Goal: Task Accomplishment & Management: Manage account settings

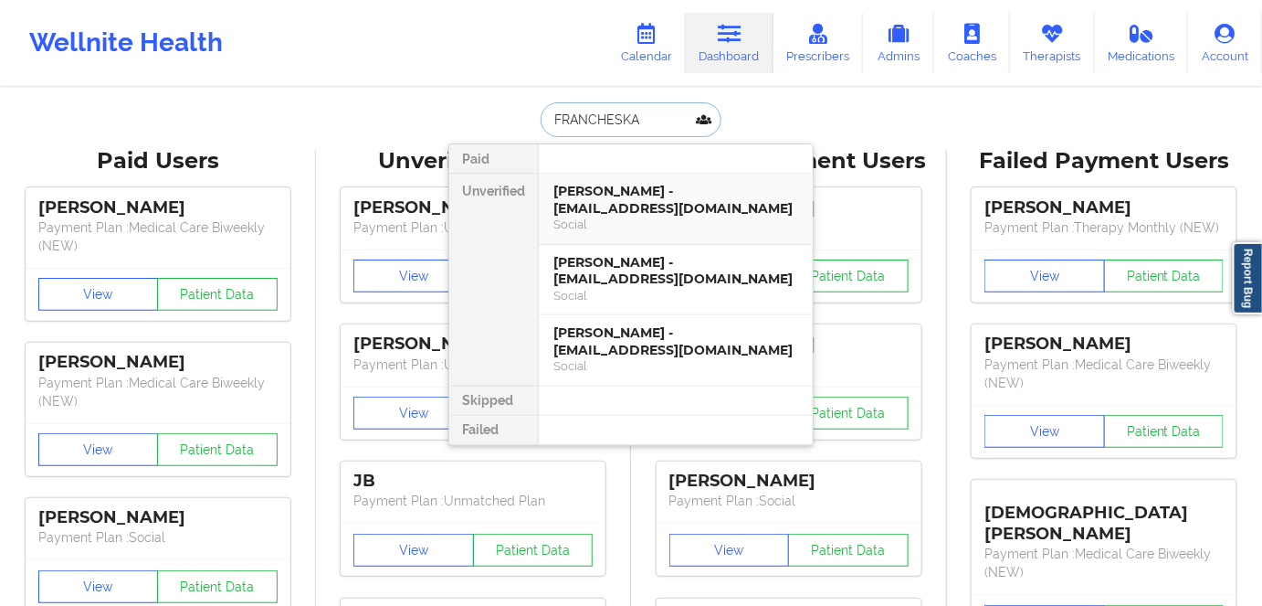
paste input "[PERSON_NAME]"
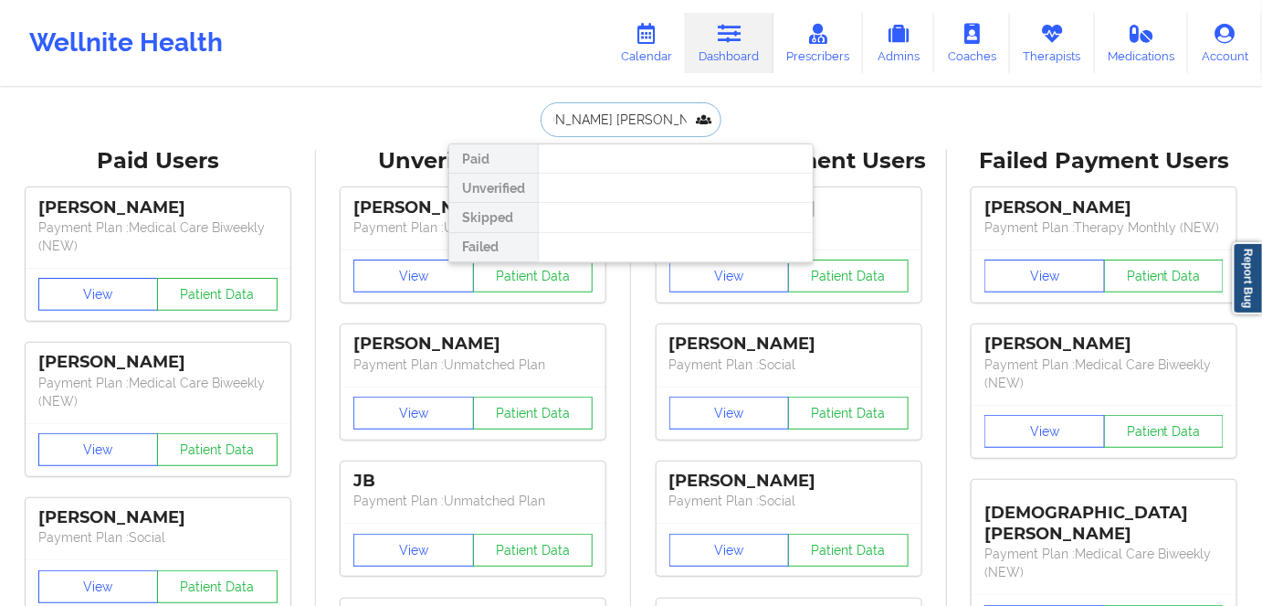
click at [661, 115] on input "[PERSON_NAME] [PERSON_NAME]" at bounding box center [631, 119] width 181 height 35
drag, startPoint x: 670, startPoint y: 115, endPoint x: 511, endPoint y: 115, distance: 158.9
click at [511, 115] on div "[PERSON_NAME] Unverified Skipped Failed" at bounding box center [631, 119] width 365 height 35
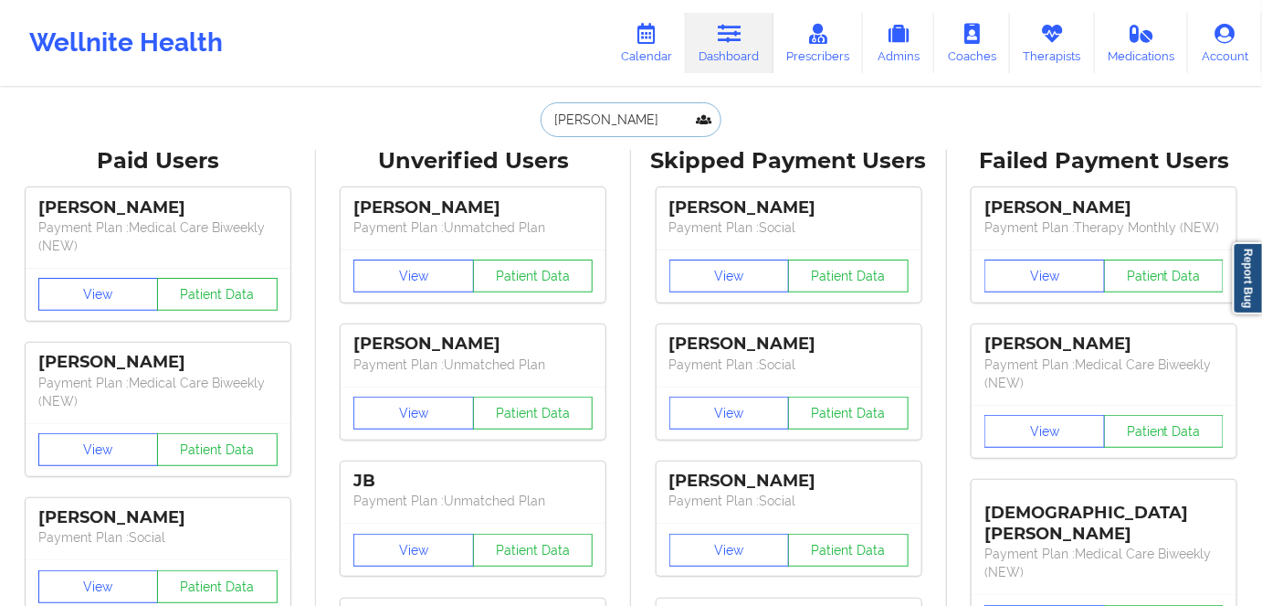
click at [672, 113] on input "FRANCHESKA VERA" at bounding box center [631, 119] width 181 height 35
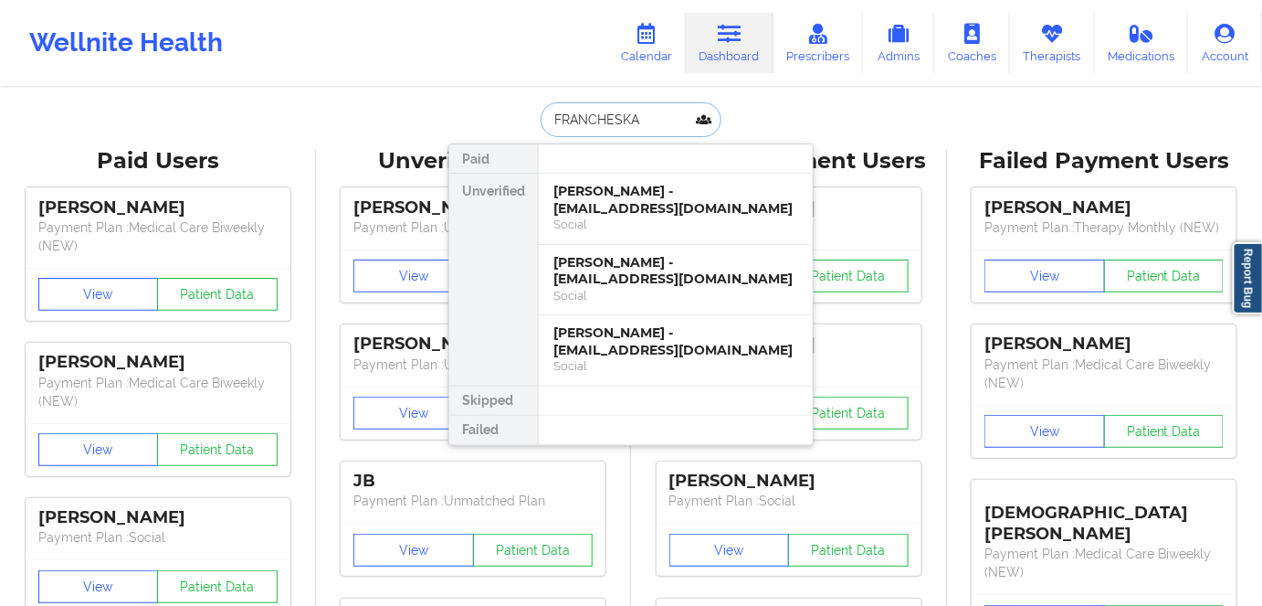
drag, startPoint x: 642, startPoint y: 121, endPoint x: 504, endPoint y: 117, distance: 138.0
click at [504, 117] on div "FRANCHESKA Paid Unverified Francheska Thomas - francheskathomas92@gmail.com Soc…" at bounding box center [631, 119] width 365 height 35
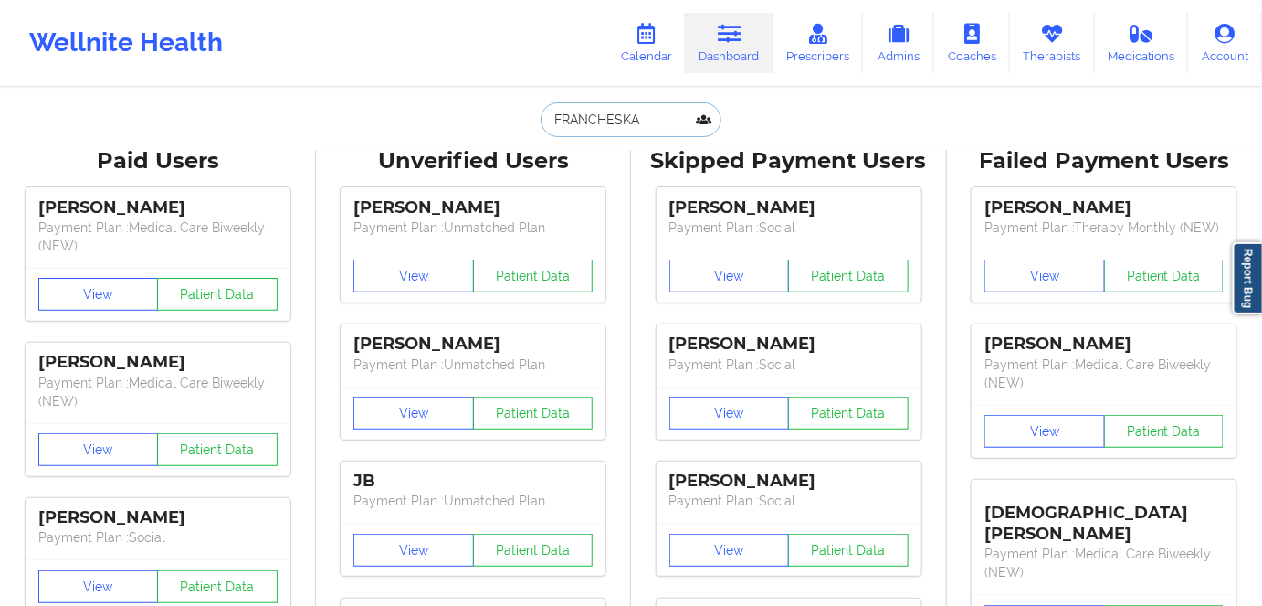
paste input "renchfvera@gmail.com"
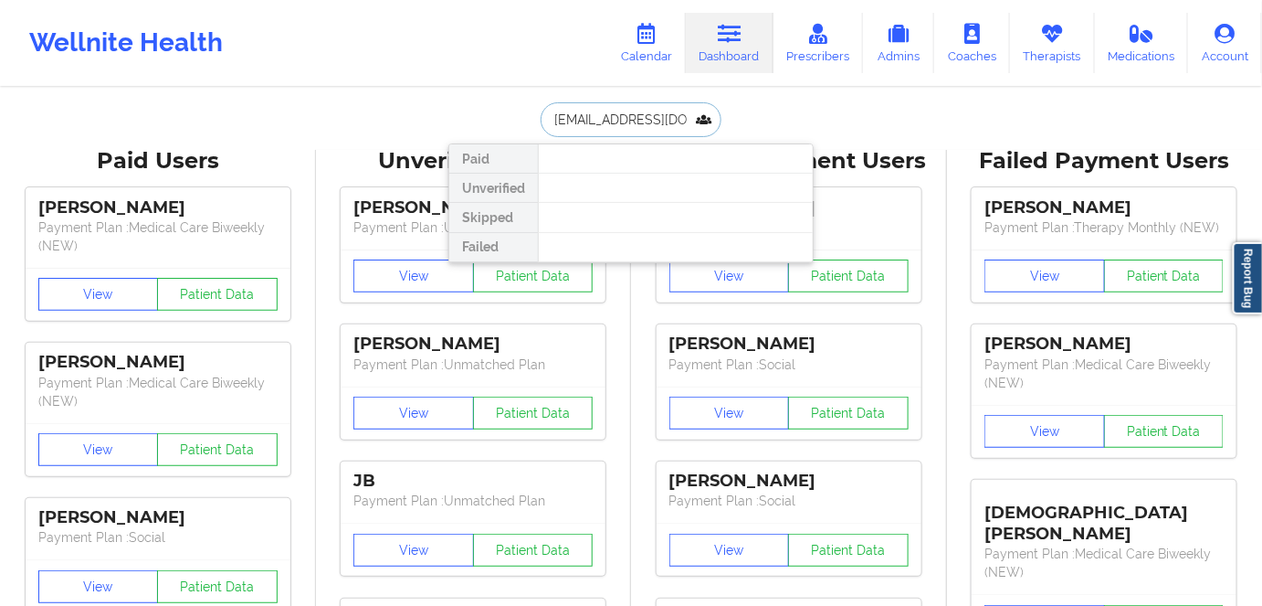
paste input "ONTANEZ VERA"
click at [618, 111] on input "FONTANEZ VERA" at bounding box center [631, 119] width 181 height 35
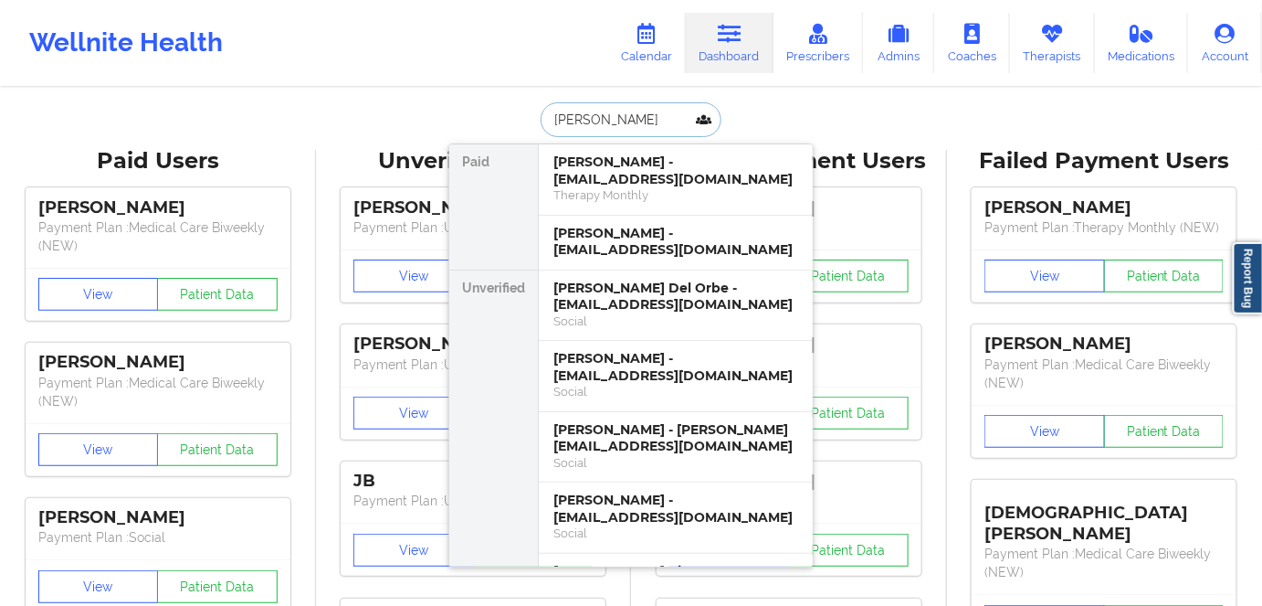
drag, startPoint x: 623, startPoint y: 110, endPoint x: 494, endPoint y: 109, distance: 128.8
click at [490, 111] on div "VERA Paid Lillian Tavera - ltavera@live.com Therapy Monthly Alicia Rivera - ali…" at bounding box center [631, 119] width 365 height 35
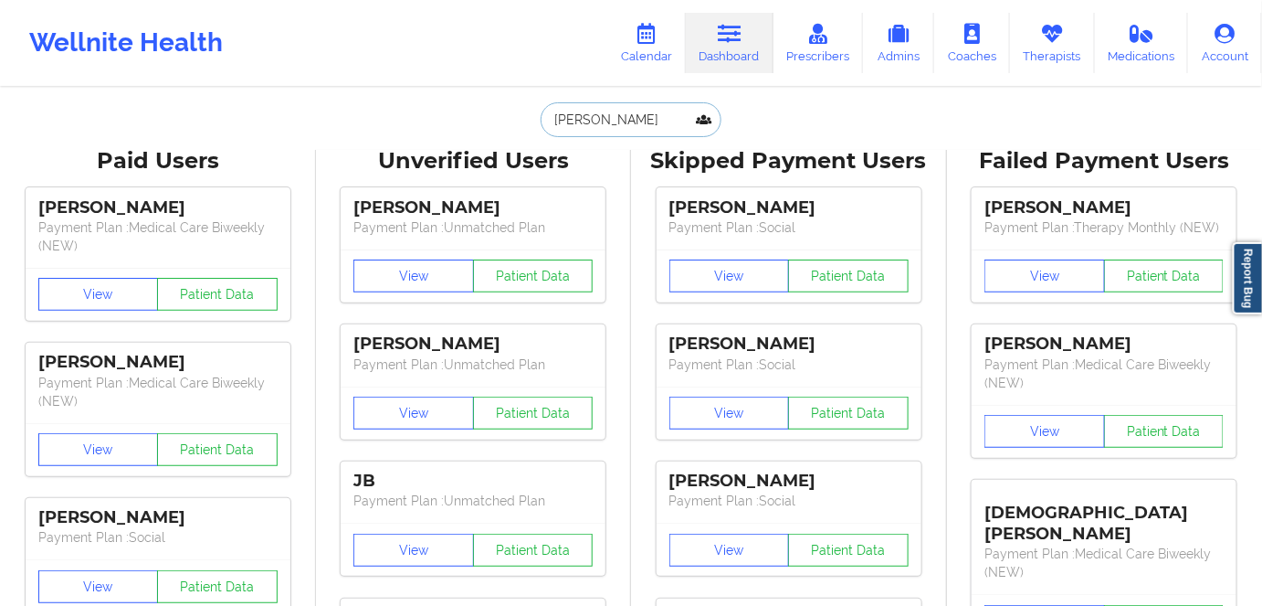
paste input "FRANCHESK"
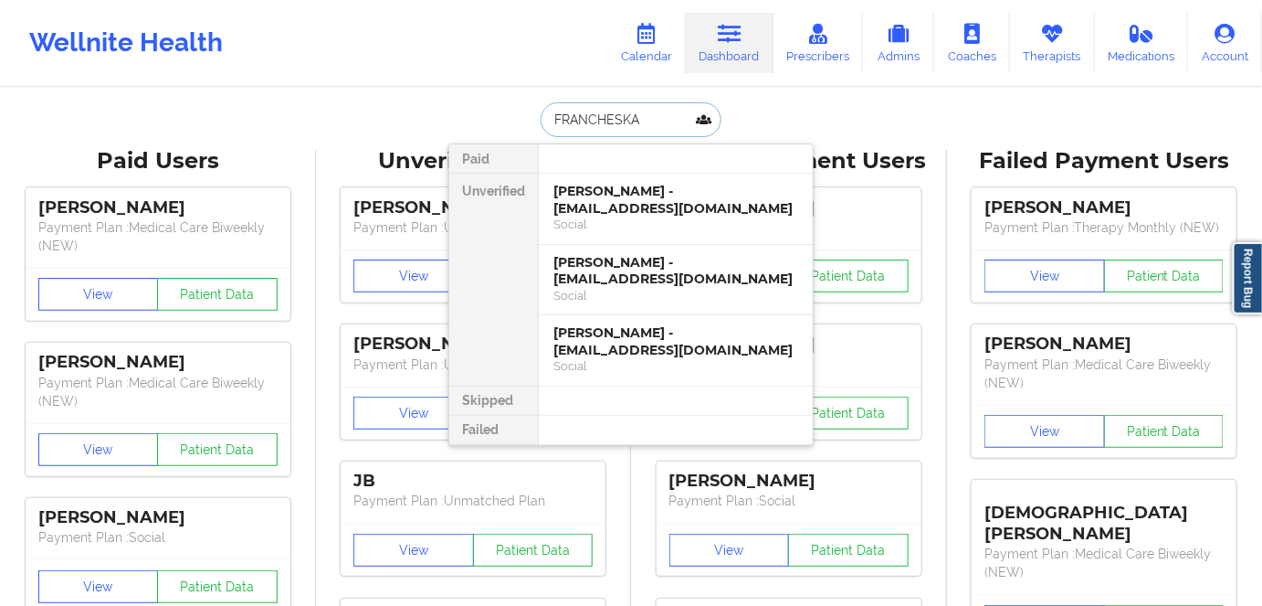
drag, startPoint x: 658, startPoint y: 106, endPoint x: 607, endPoint y: 160, distance: 74.3
click at [503, 118] on div "FRANCHESKA Paid Unverified Francheska Thomas - francheskathomas92@gmail.com Soc…" at bounding box center [631, 119] width 365 height 35
paste input "angelagodhigh@yahoo.com"
type input "angelagodhigh@yahoo.com"
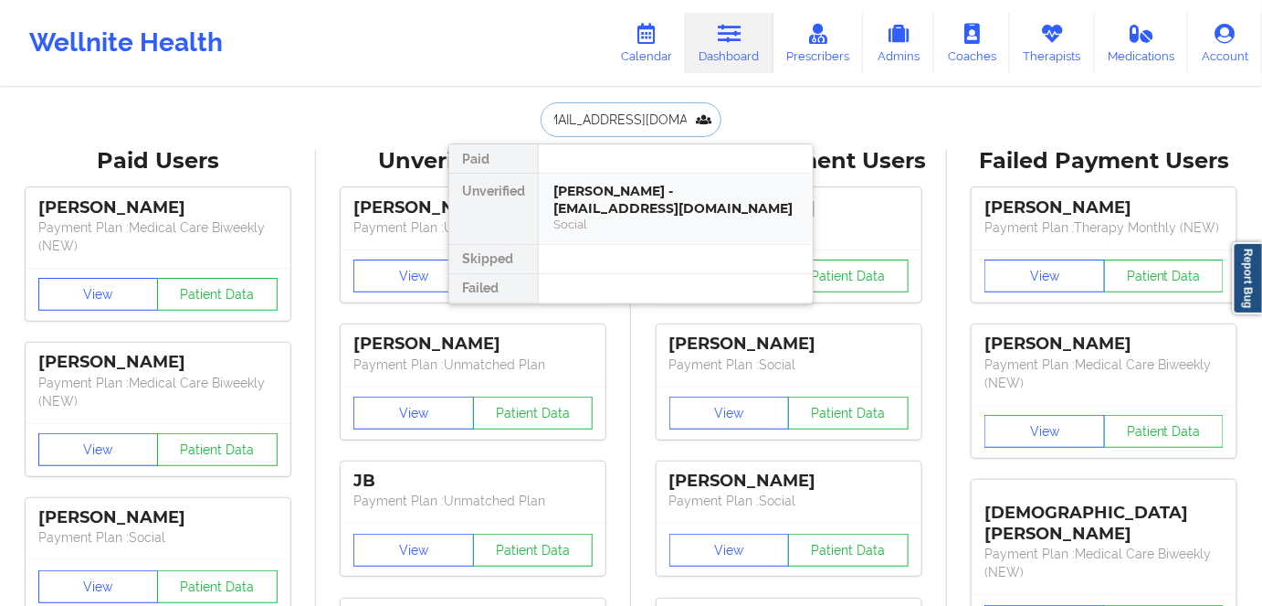
click at [632, 209] on div "Angela Davis - angelagodhigh@yahoo.com" at bounding box center [676, 200] width 245 height 34
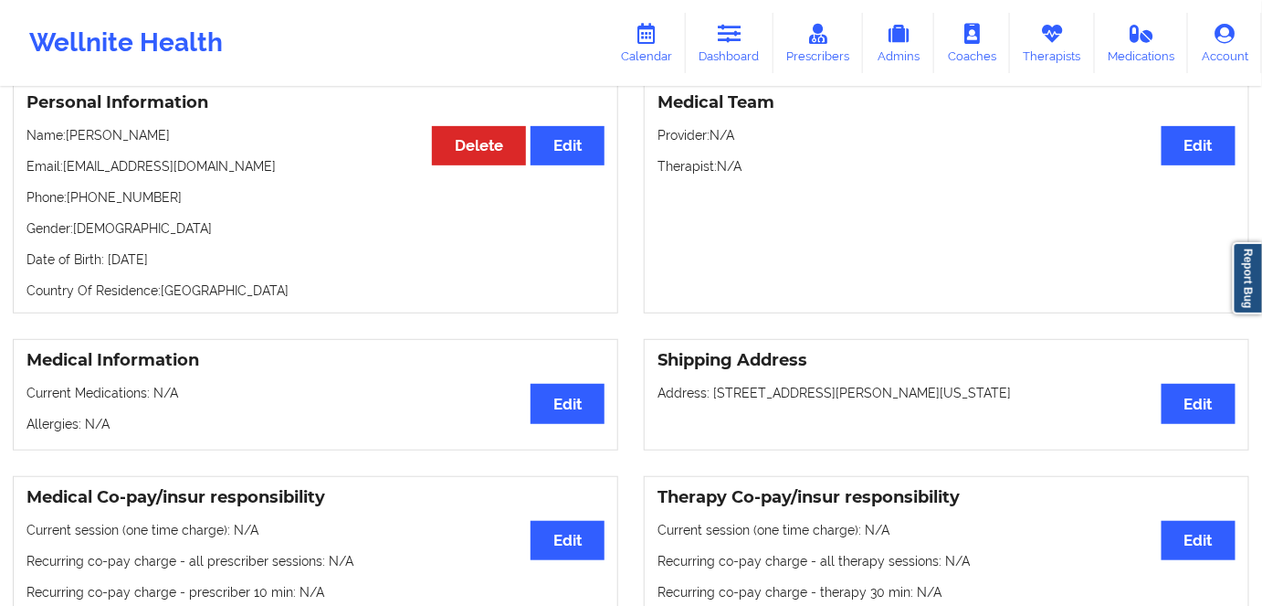
scroll to position [0, 0]
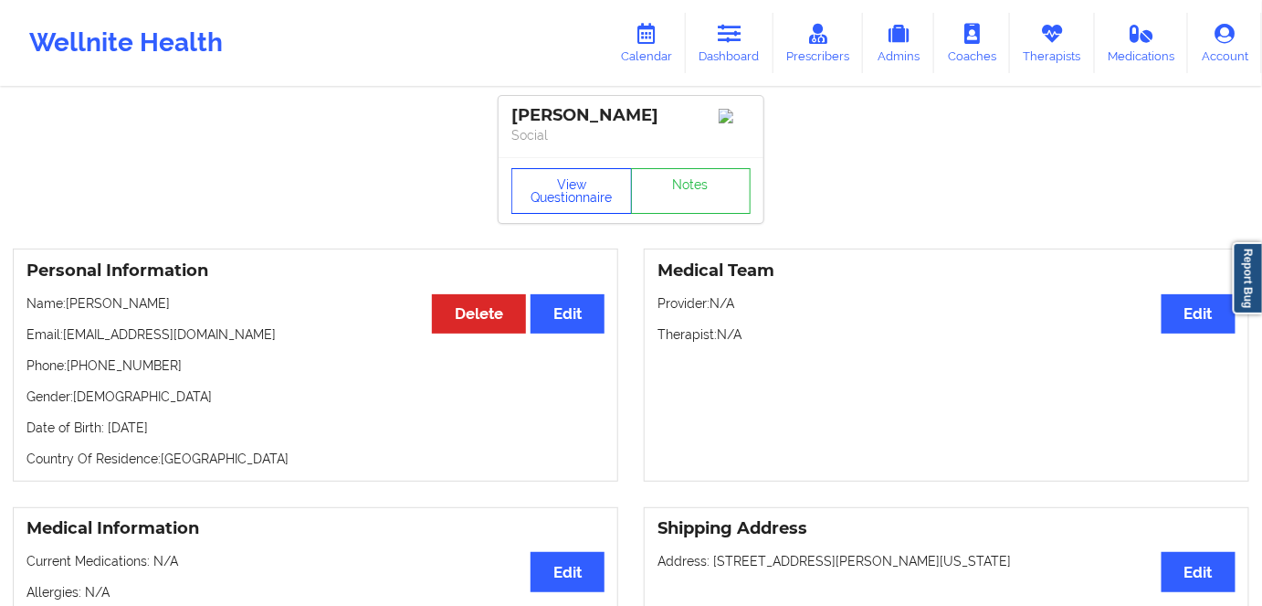
click at [549, 195] on button "View Questionnaire" at bounding box center [572, 191] width 121 height 46
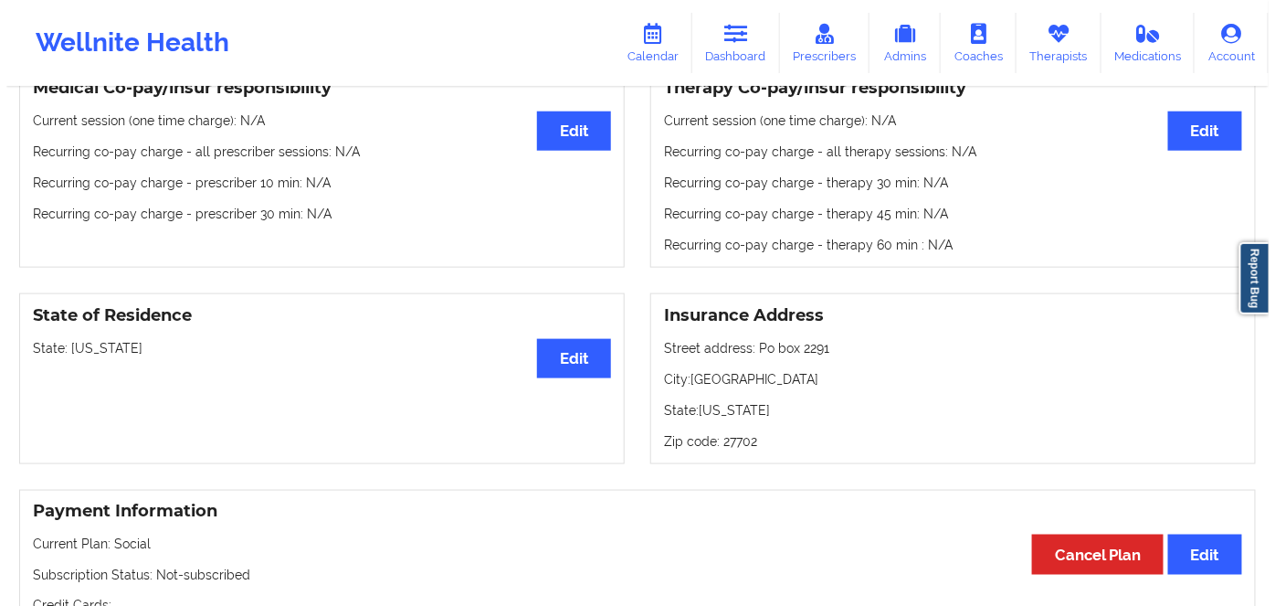
scroll to position [581, 0]
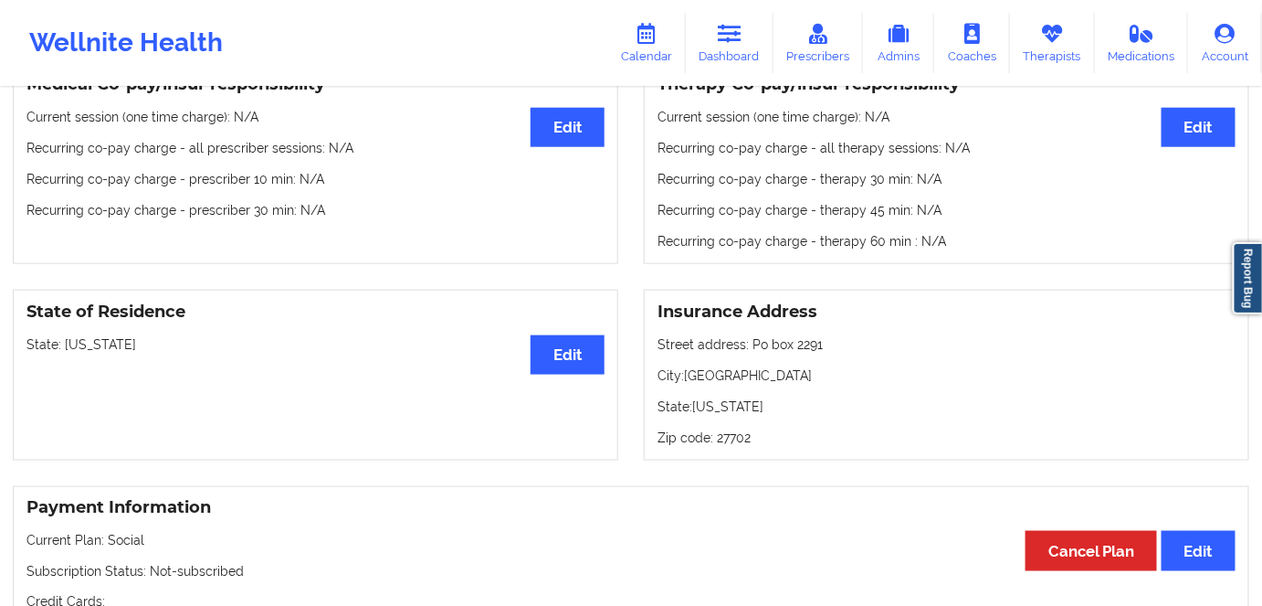
click at [85, 346] on p "State: Alabama" at bounding box center [315, 344] width 578 height 18
copy p "Alabama"
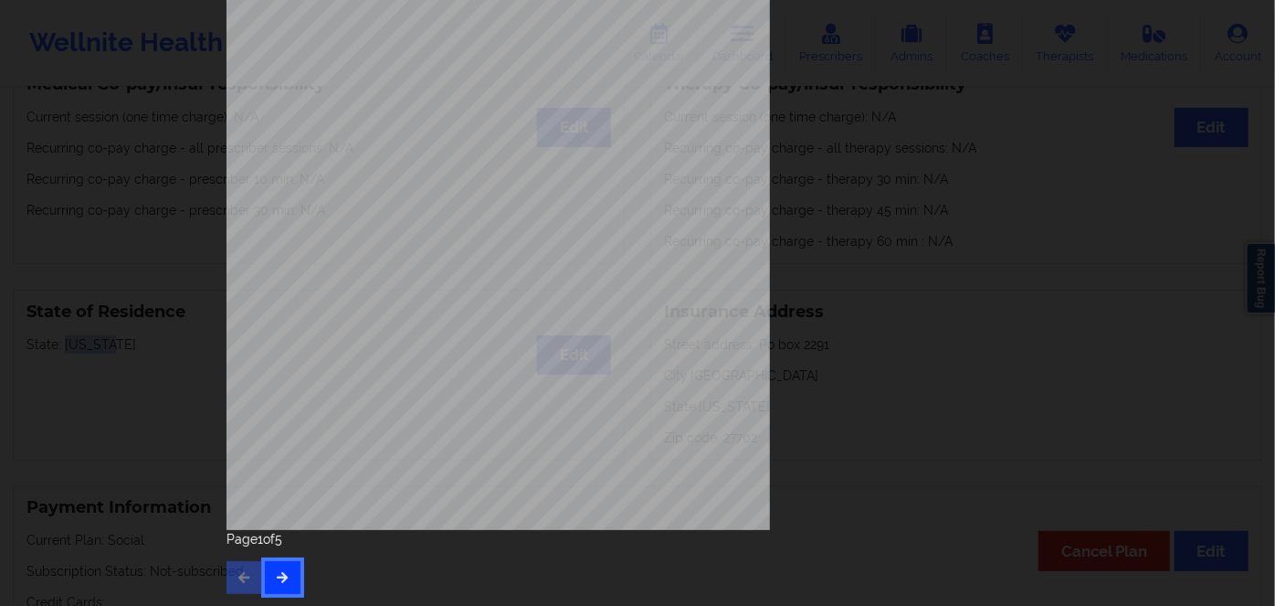
click at [280, 584] on button "button" at bounding box center [283, 577] width 36 height 33
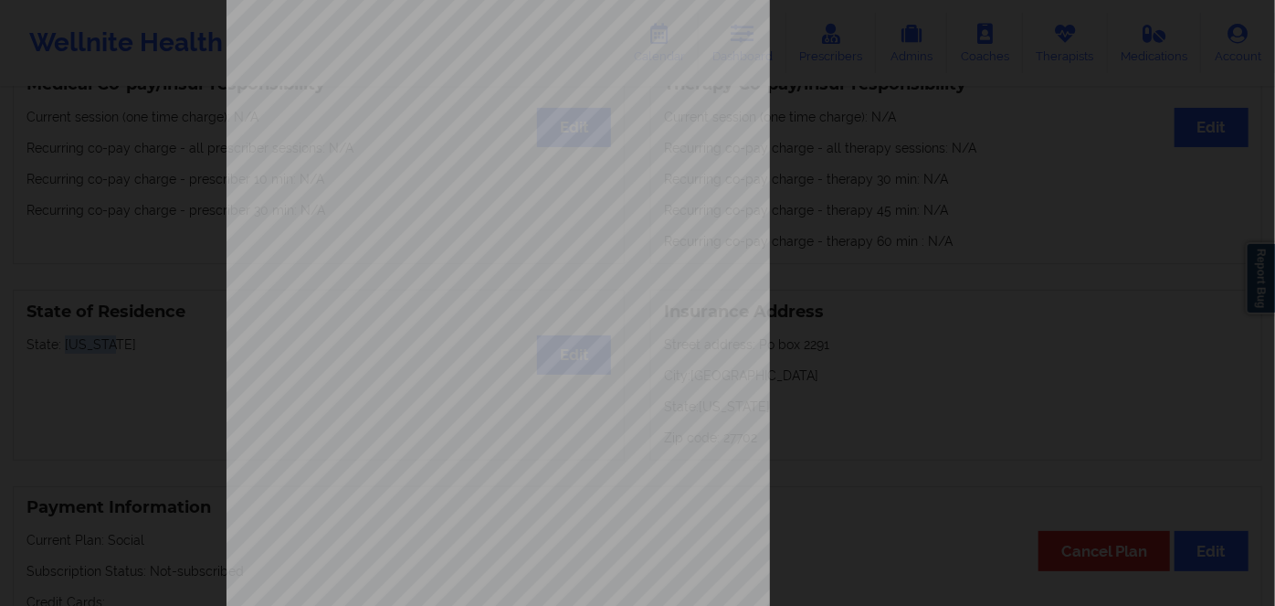
scroll to position [265, 0]
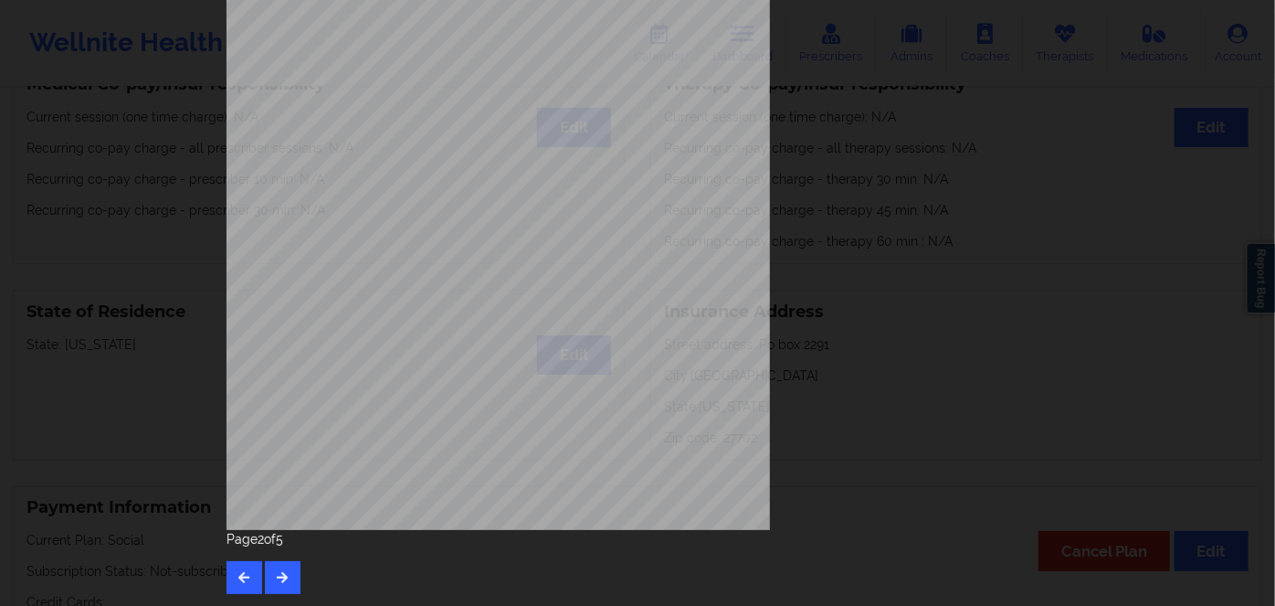
click at [280, 601] on div "Feeling nervous, anxious, or on edge Not being able to stop or control worrying…" at bounding box center [638, 177] width 848 height 859
click at [297, 593] on div "Feeling nervous, anxious, or on edge Not being able to stop or control worrying…" at bounding box center [638, 177] width 848 height 859
click at [285, 576] on icon "button" at bounding box center [283, 576] width 16 height 11
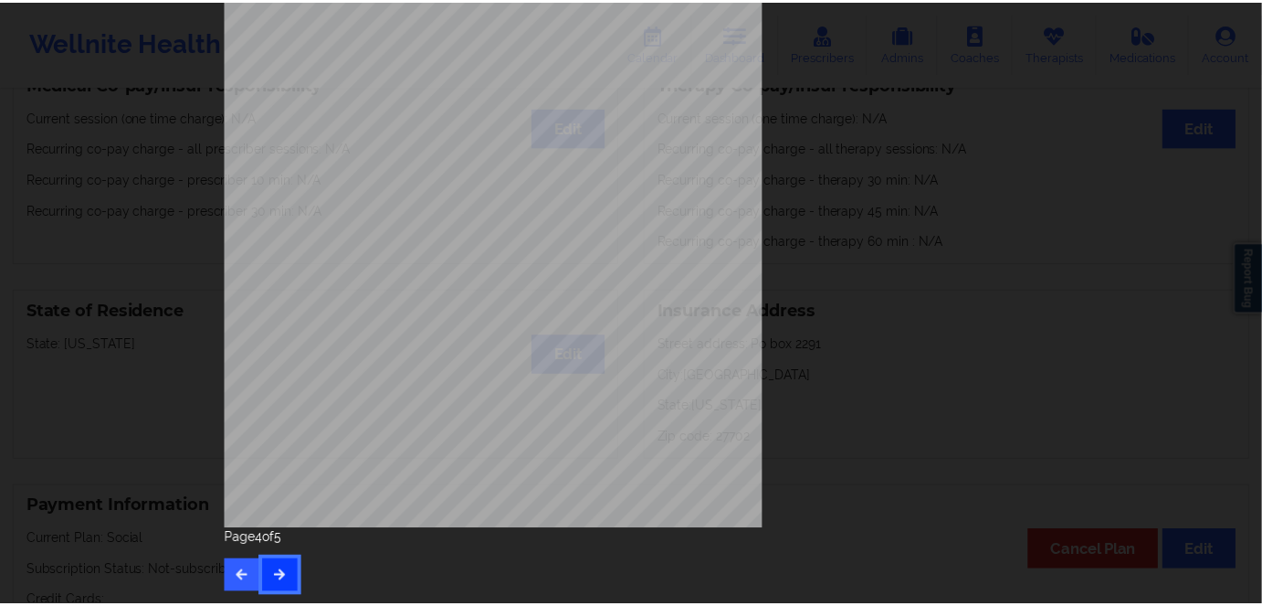
scroll to position [0, 0]
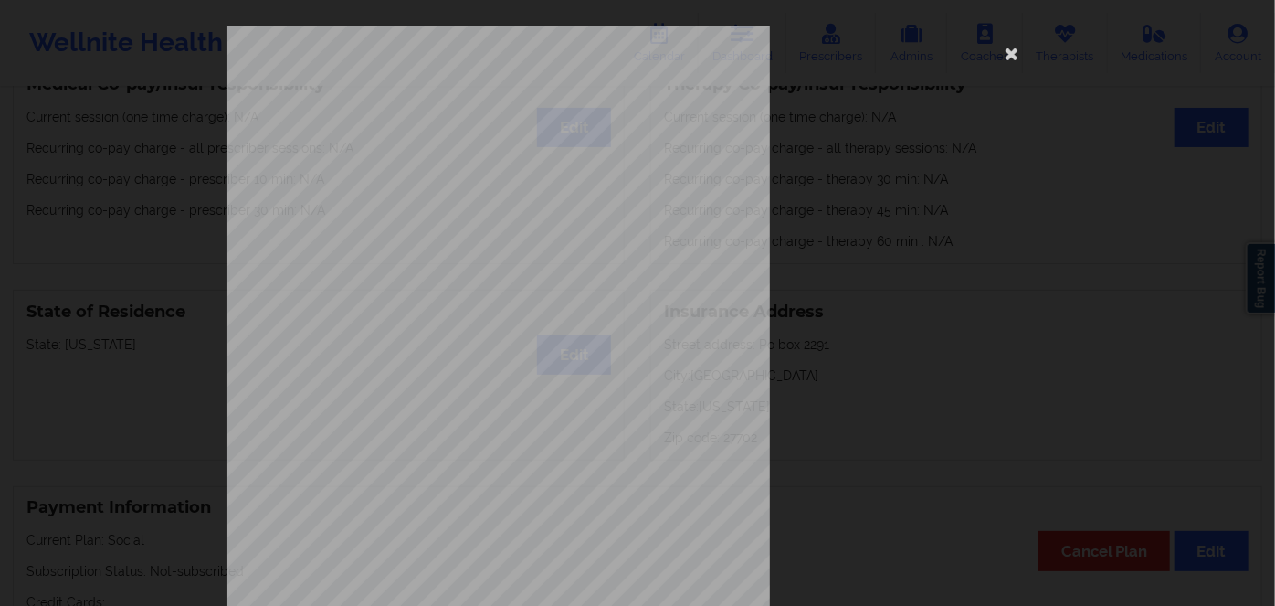
click at [444, 139] on span "LCG112611006" at bounding box center [446, 141] width 59 height 8
copy span "LCG112611006"
click at [1003, 51] on icon at bounding box center [1012, 52] width 29 height 29
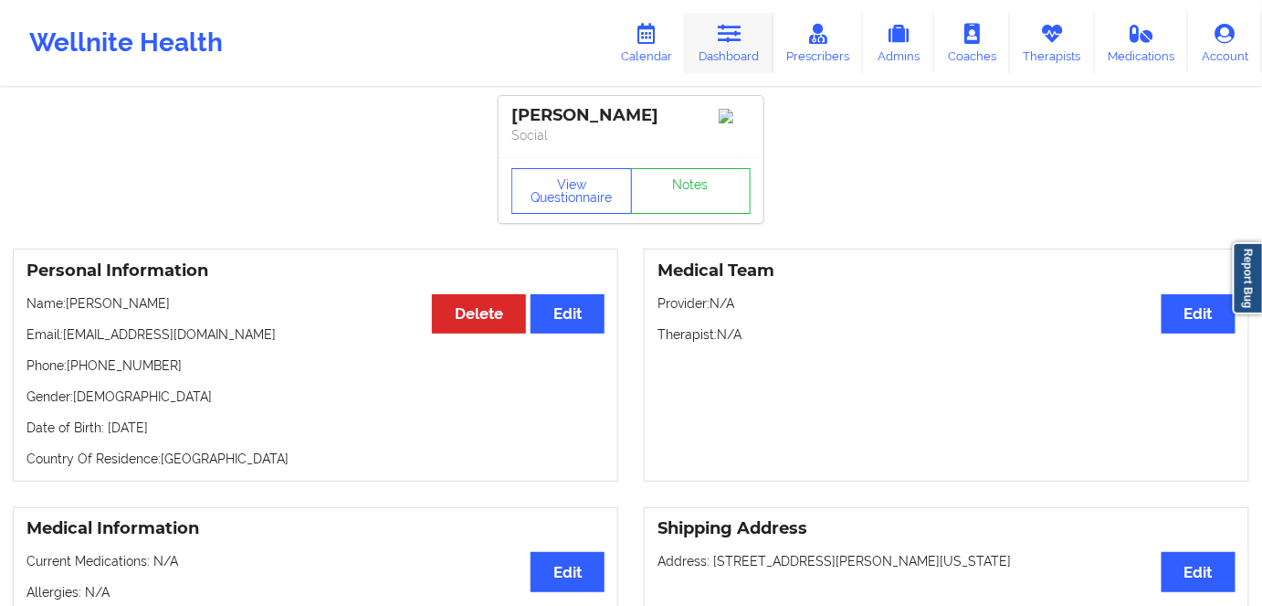
click at [756, 47] on link "Dashboard" at bounding box center [730, 43] width 88 height 60
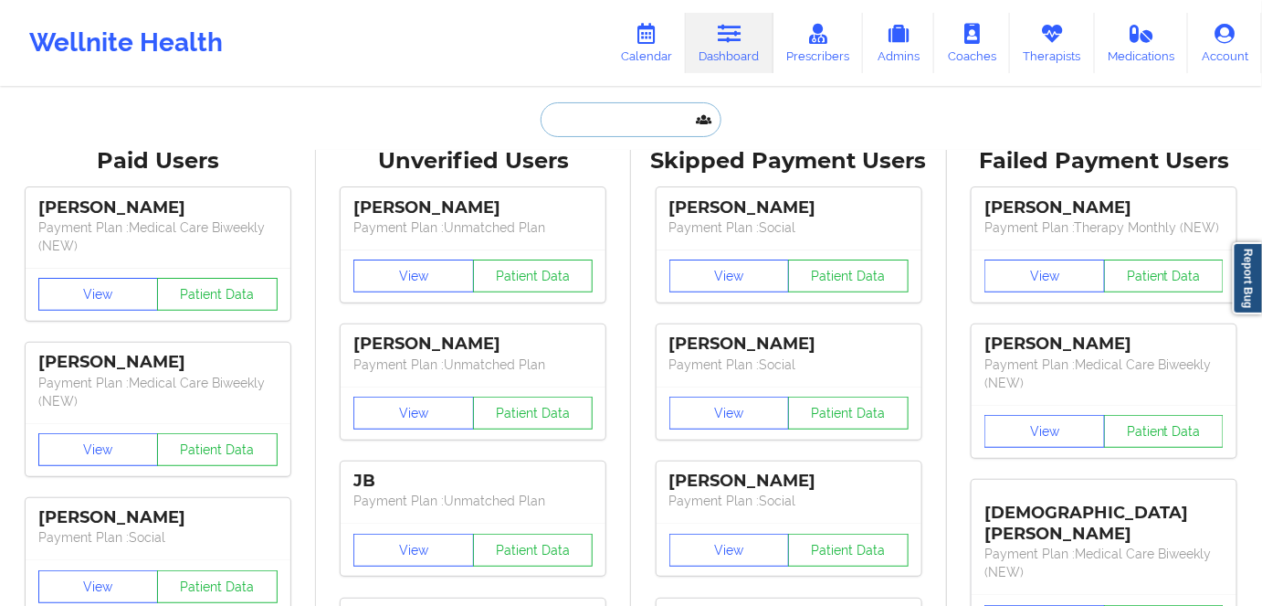
click at [621, 121] on input "text" at bounding box center [631, 119] width 181 height 35
paste input "faithfulcatholichomemaker@gmail.com"
type input "faithfulcatholichomemaker@gmail.com"
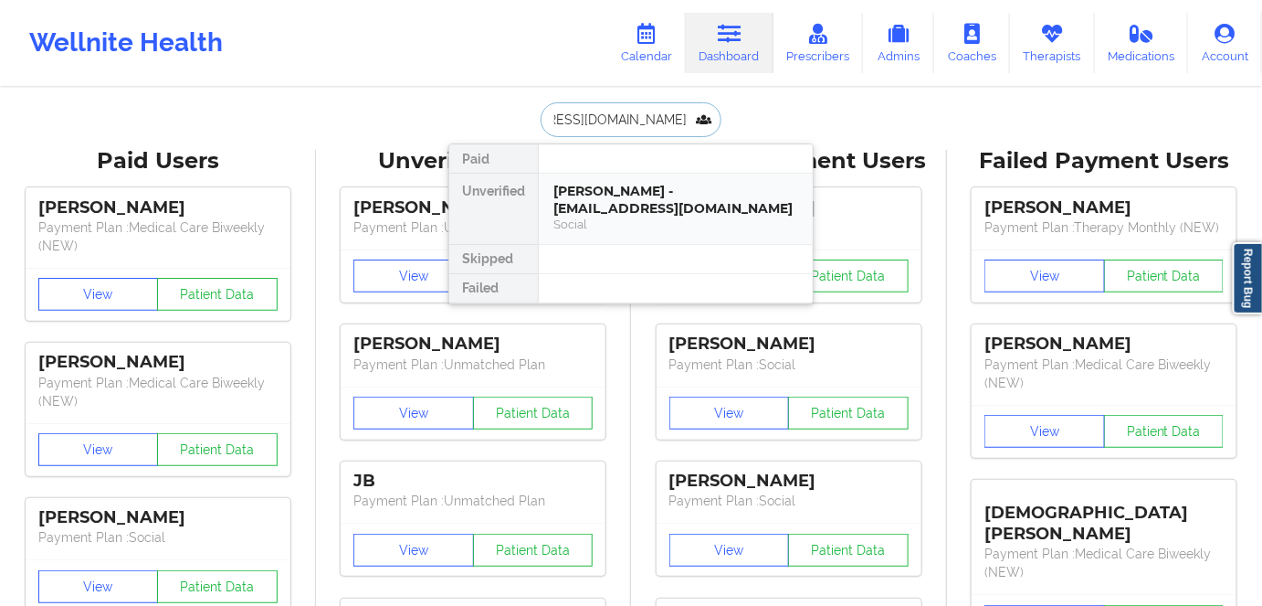
click at [630, 185] on div "Rhianon Chavarria - faithfulcatholichomemaker@gmail.com" at bounding box center [676, 200] width 245 height 34
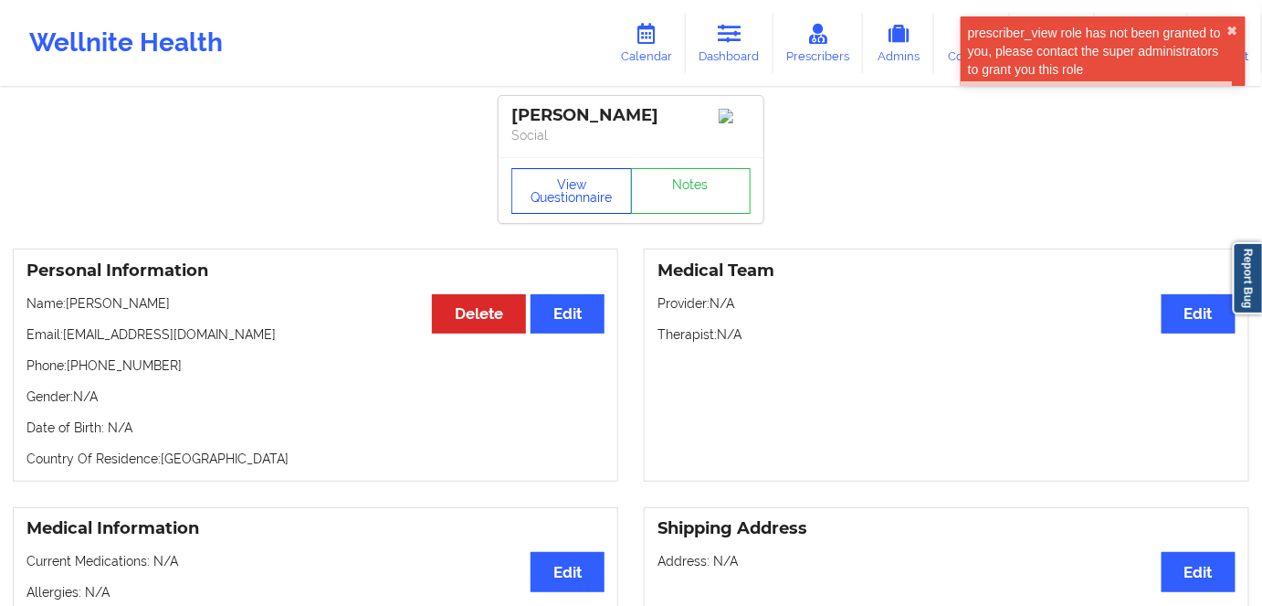
drag, startPoint x: 555, startPoint y: 184, endPoint x: 628, endPoint y: 287, distance: 126.5
click at [556, 184] on button "View Questionnaire" at bounding box center [572, 191] width 121 height 46
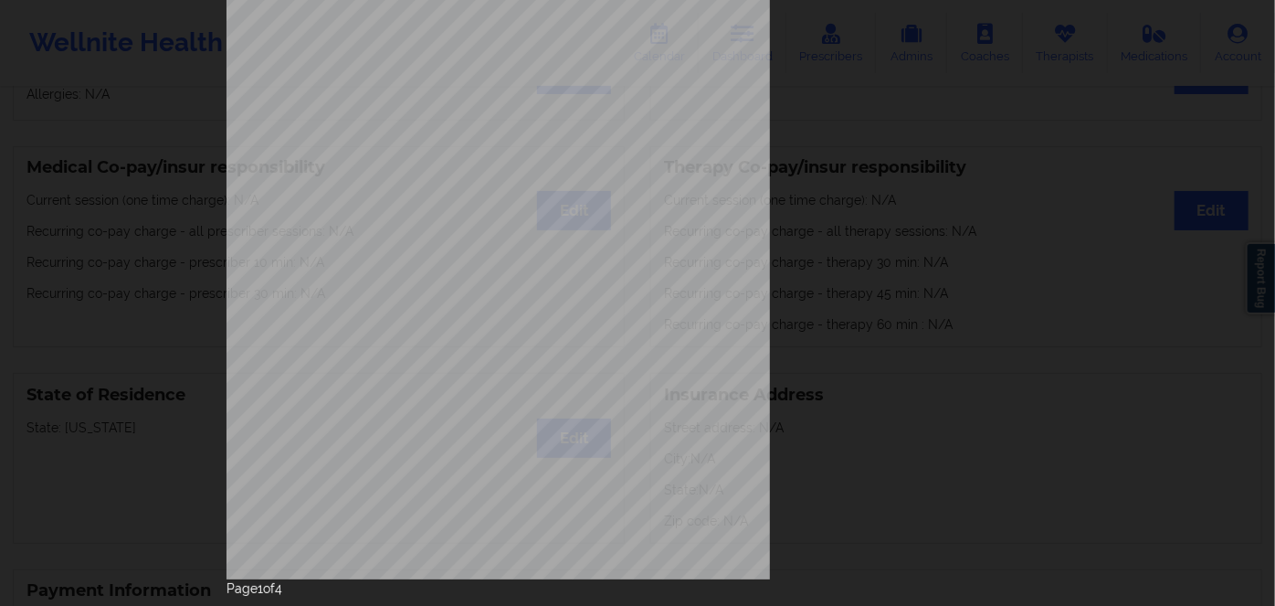
scroll to position [265, 0]
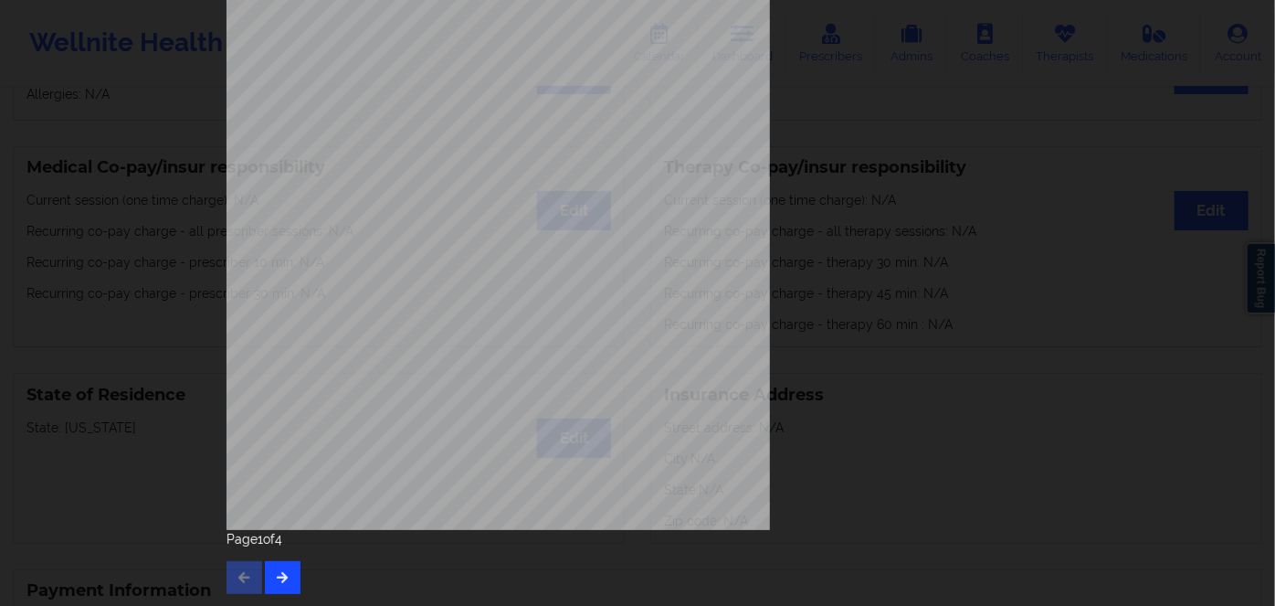
click at [282, 558] on div "Page 1 of 4" at bounding box center [638, 562] width 822 height 64
click at [290, 570] on button "button" at bounding box center [283, 577] width 36 height 33
click at [287, 567] on button "button" at bounding box center [283, 577] width 36 height 33
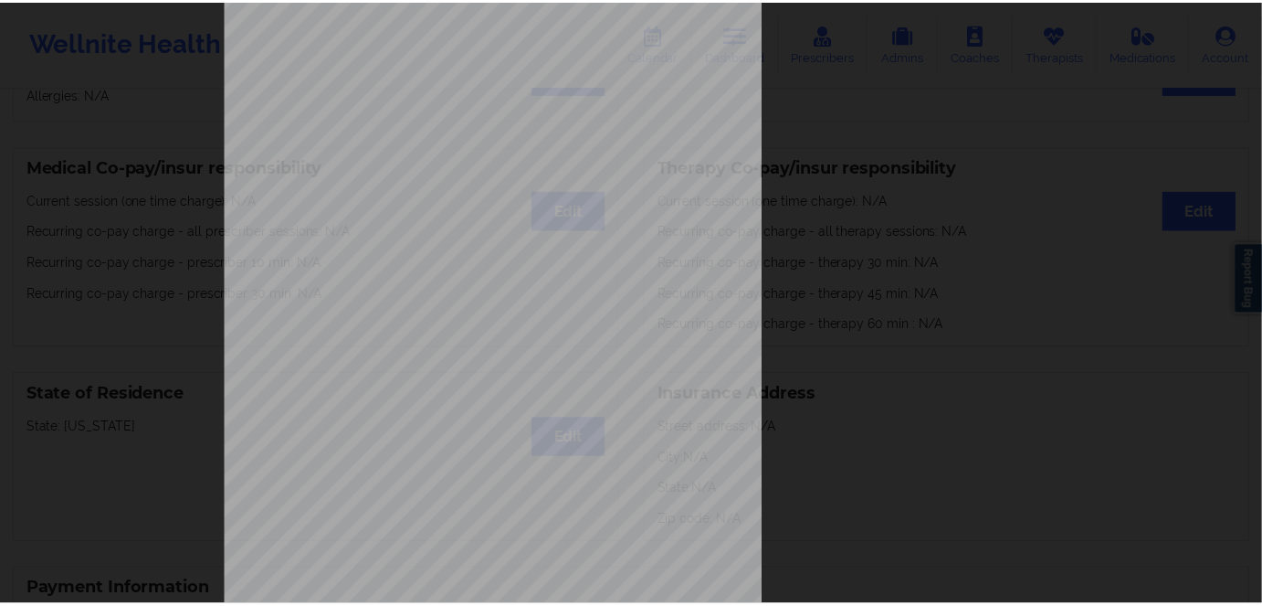
scroll to position [0, 0]
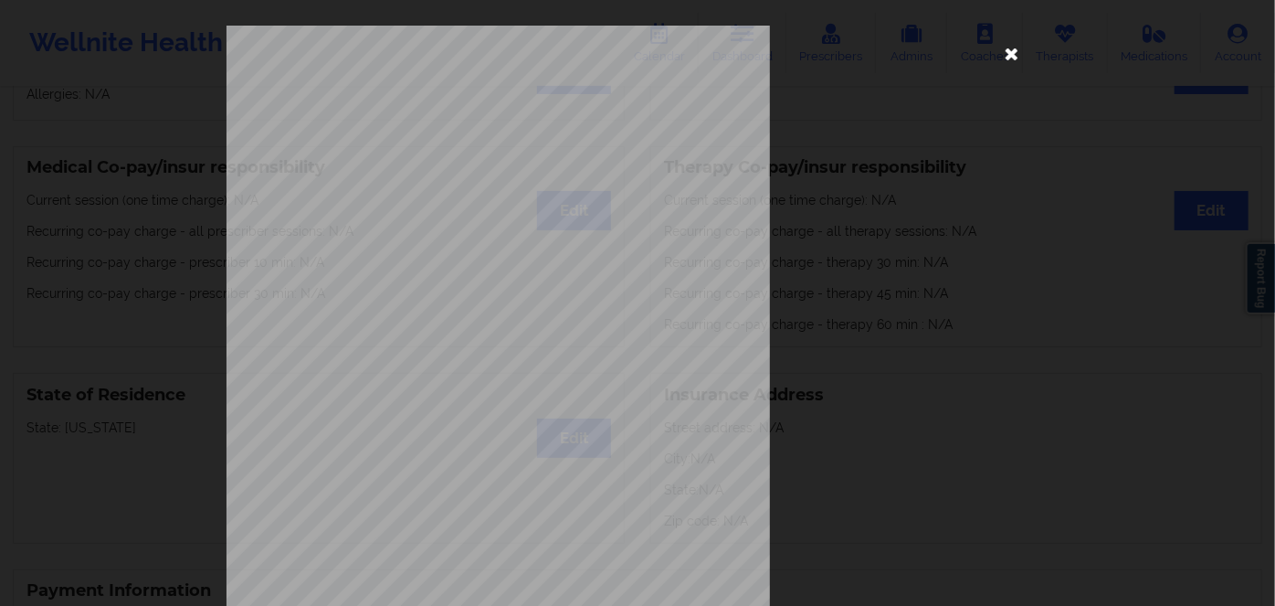
click at [1010, 38] on icon at bounding box center [1012, 52] width 29 height 29
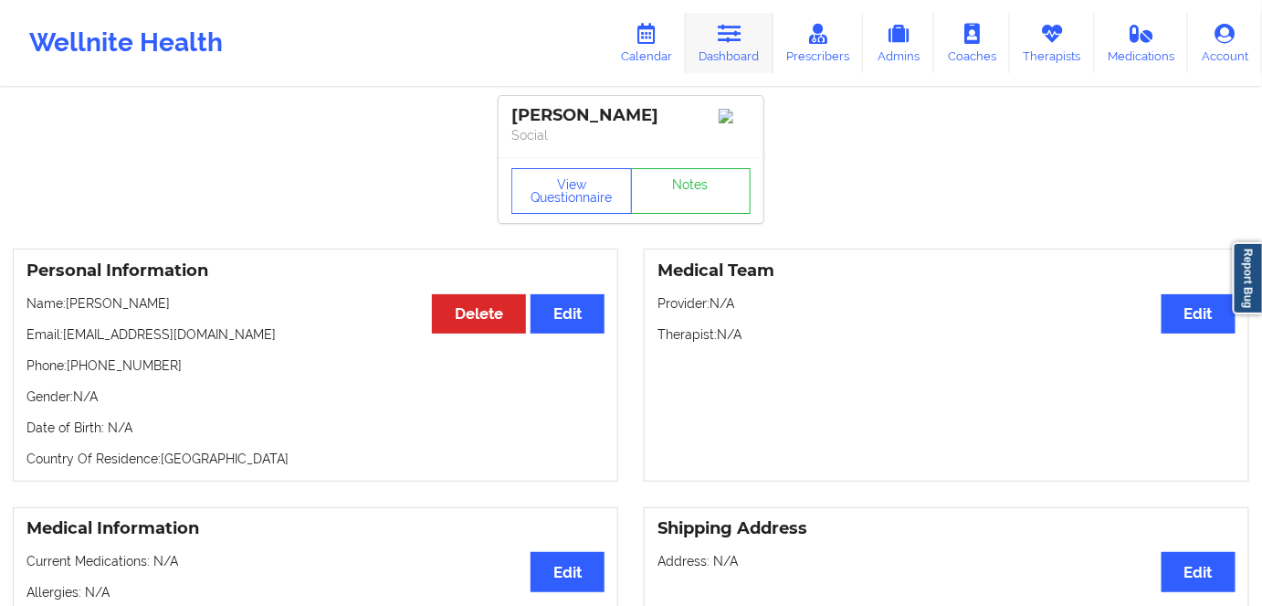
click at [732, 34] on icon at bounding box center [730, 34] width 24 height 20
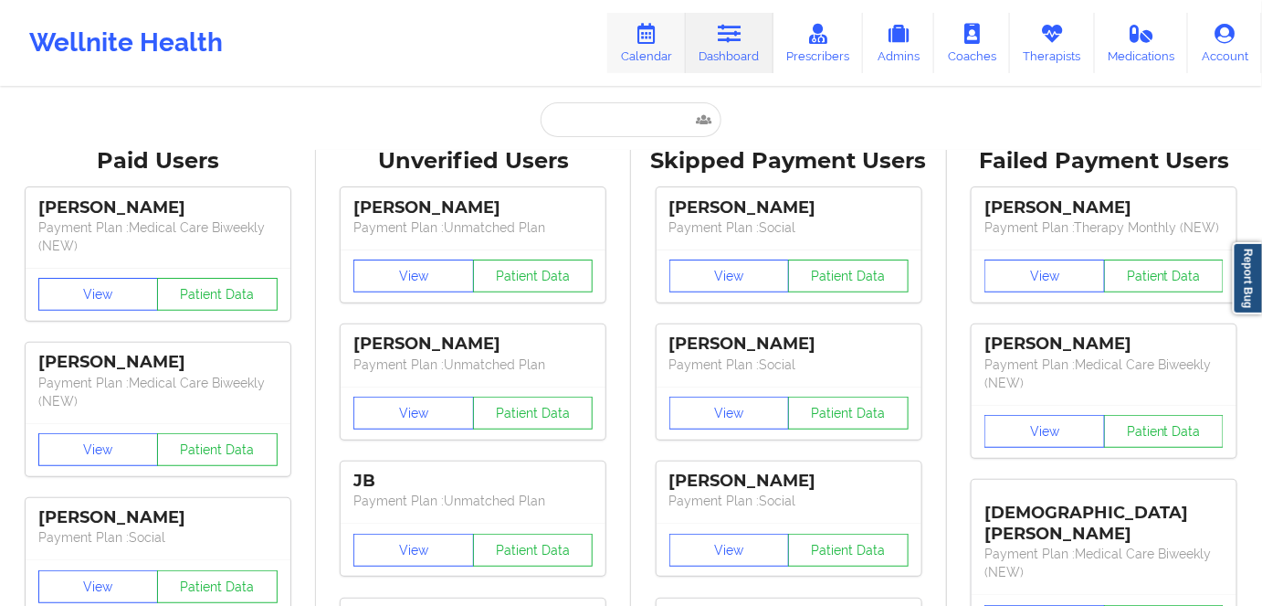
click at [658, 55] on link "Calendar" at bounding box center [646, 43] width 79 height 60
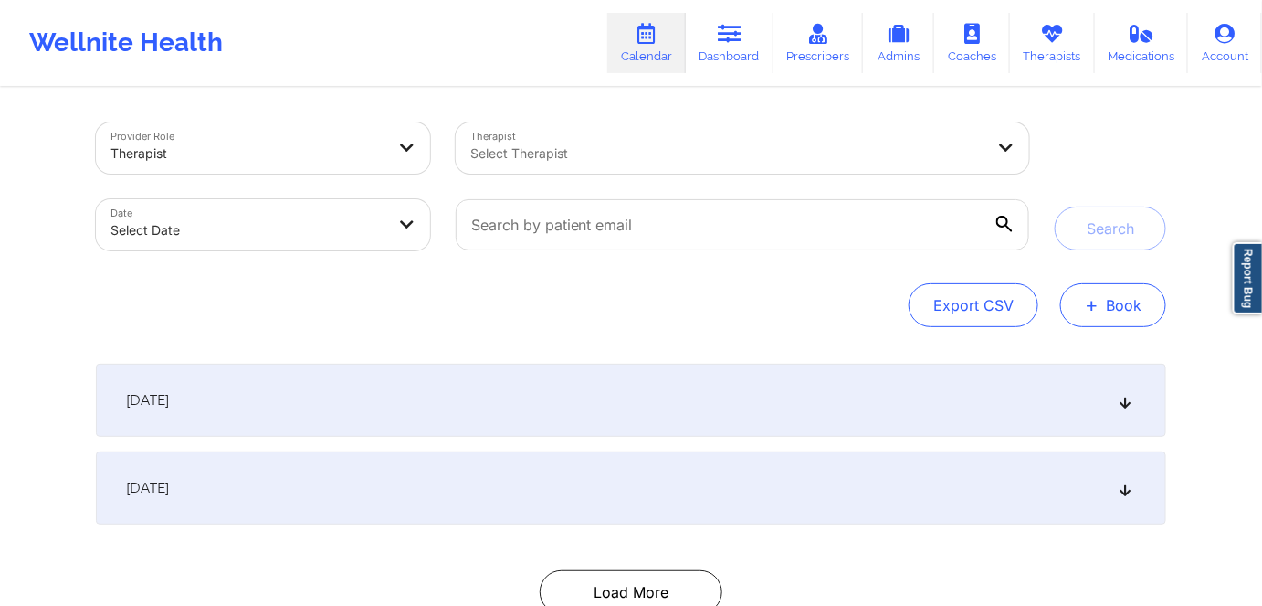
click at [1108, 301] on button "+ Book" at bounding box center [1114, 305] width 106 height 44
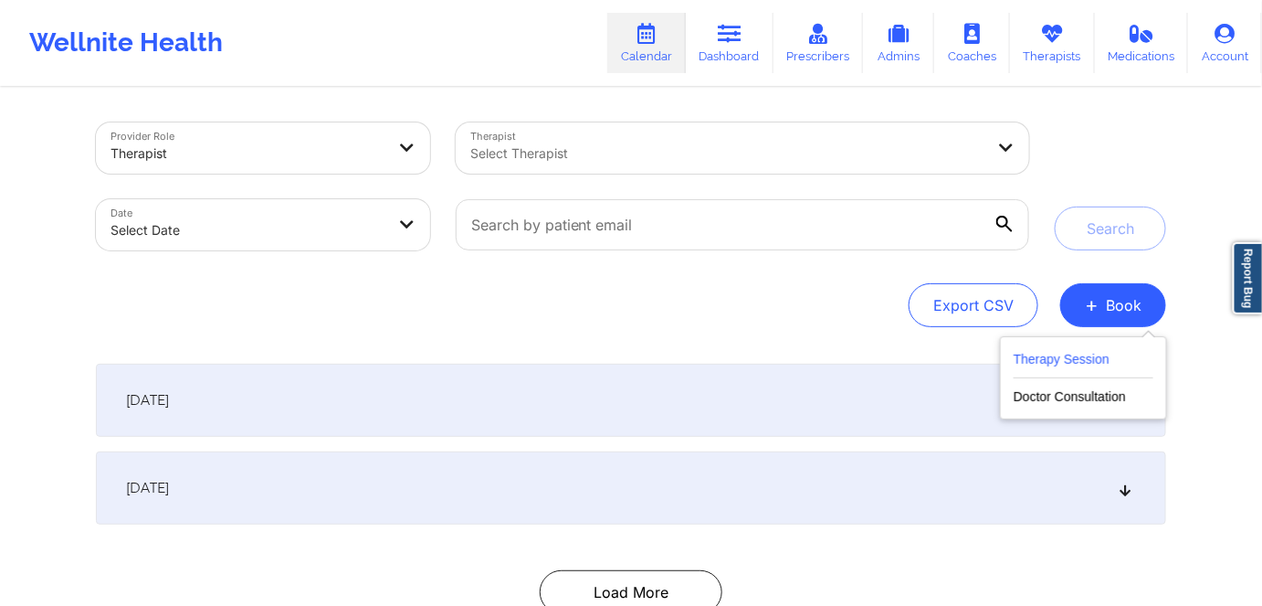
click at [1061, 361] on button "Therapy Session" at bounding box center [1084, 363] width 140 height 30
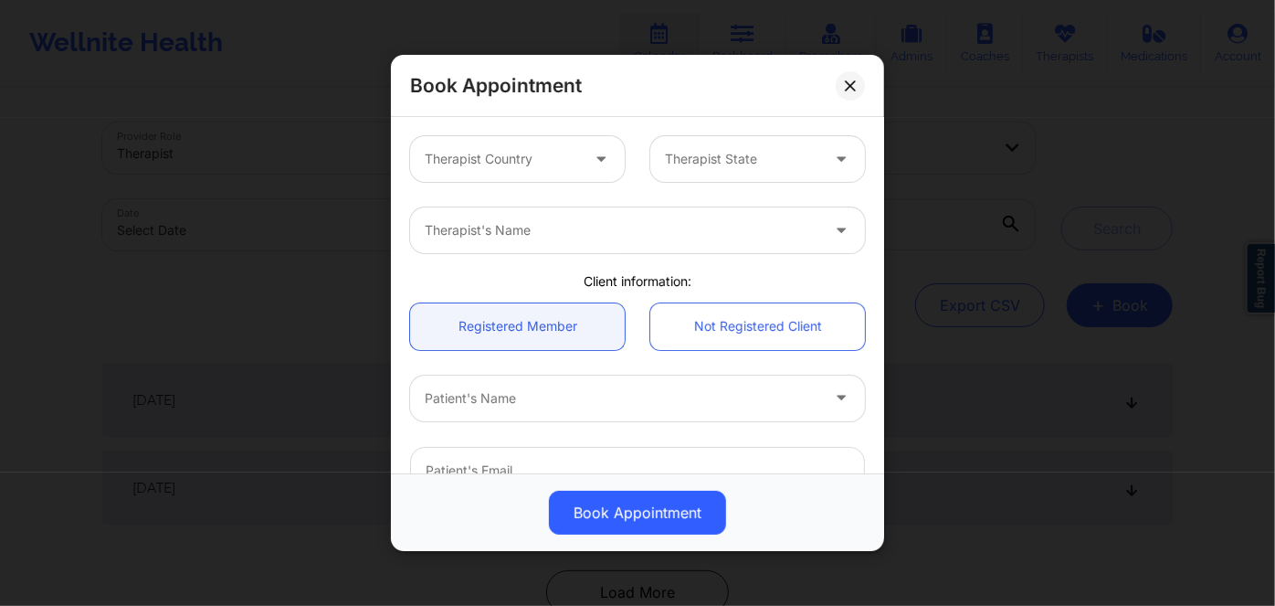
click at [854, 83] on icon at bounding box center [850, 84] width 11 height 11
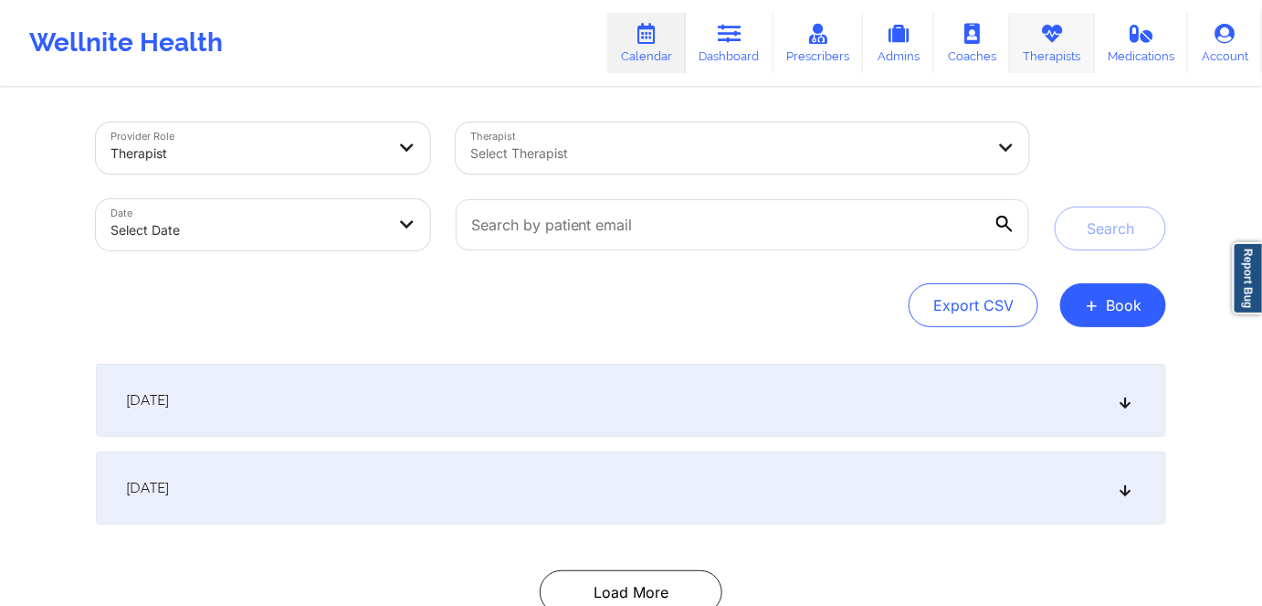
click at [1061, 50] on link "Therapists" at bounding box center [1052, 43] width 85 height 60
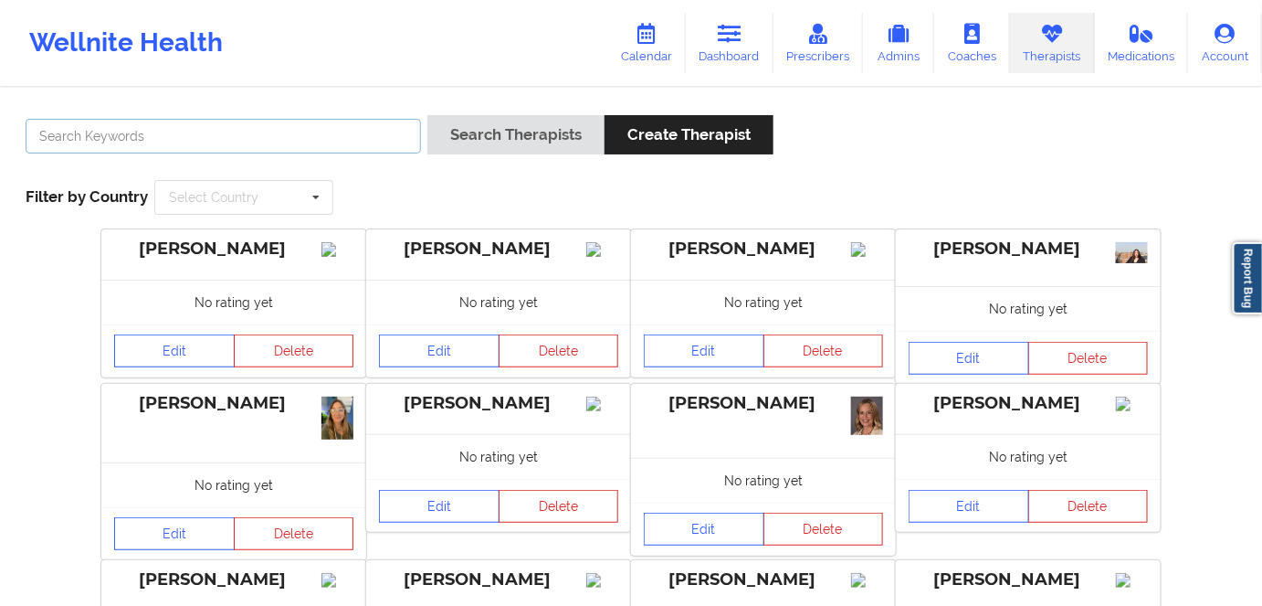
click at [371, 133] on input "text" at bounding box center [224, 136] width 396 height 35
paste input "[PERSON_NAME]"
type input "[PERSON_NAME]"
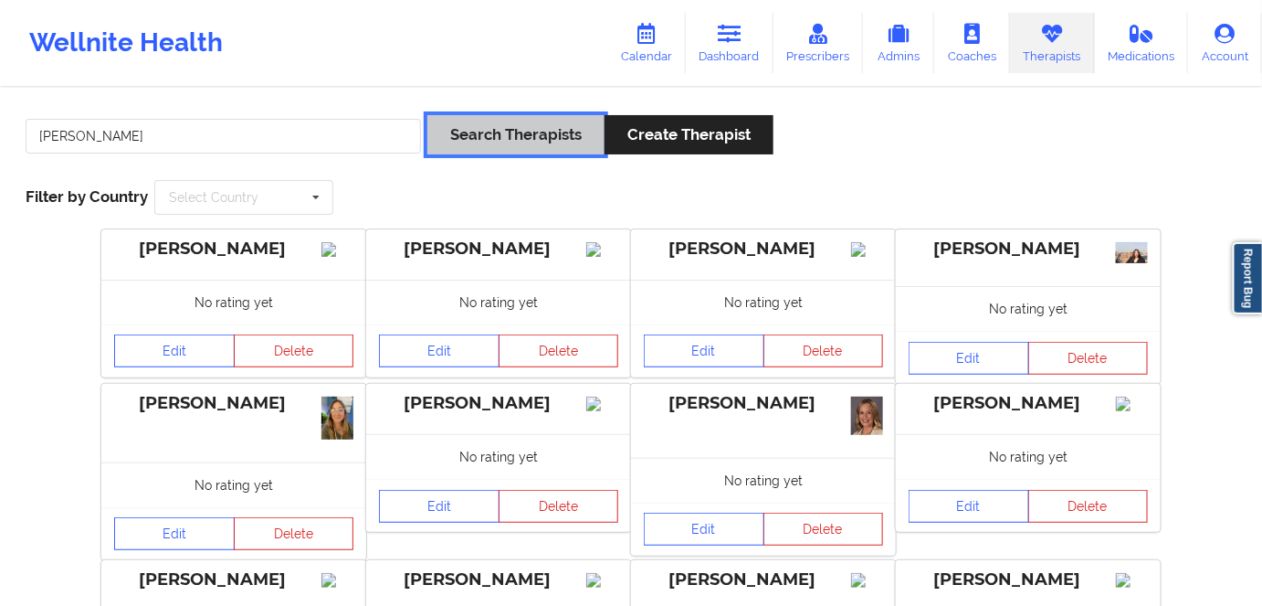
click at [551, 139] on button "Search Therapists" at bounding box center [516, 134] width 177 height 39
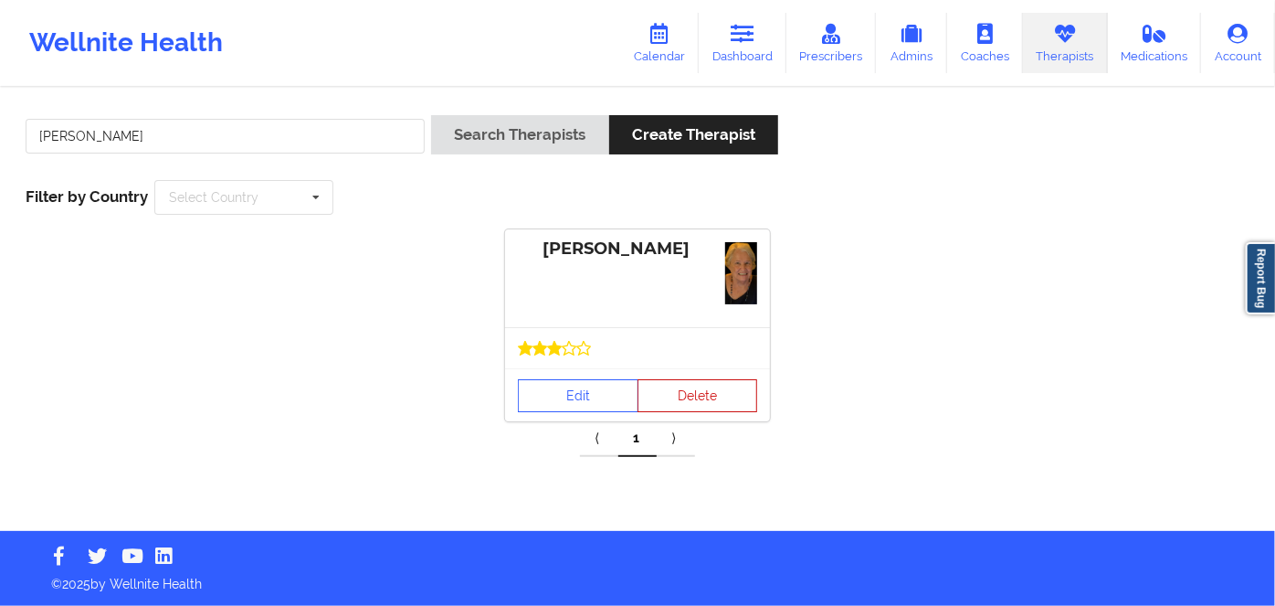
click at [671, 383] on button "Delete" at bounding box center [698, 395] width 121 height 33
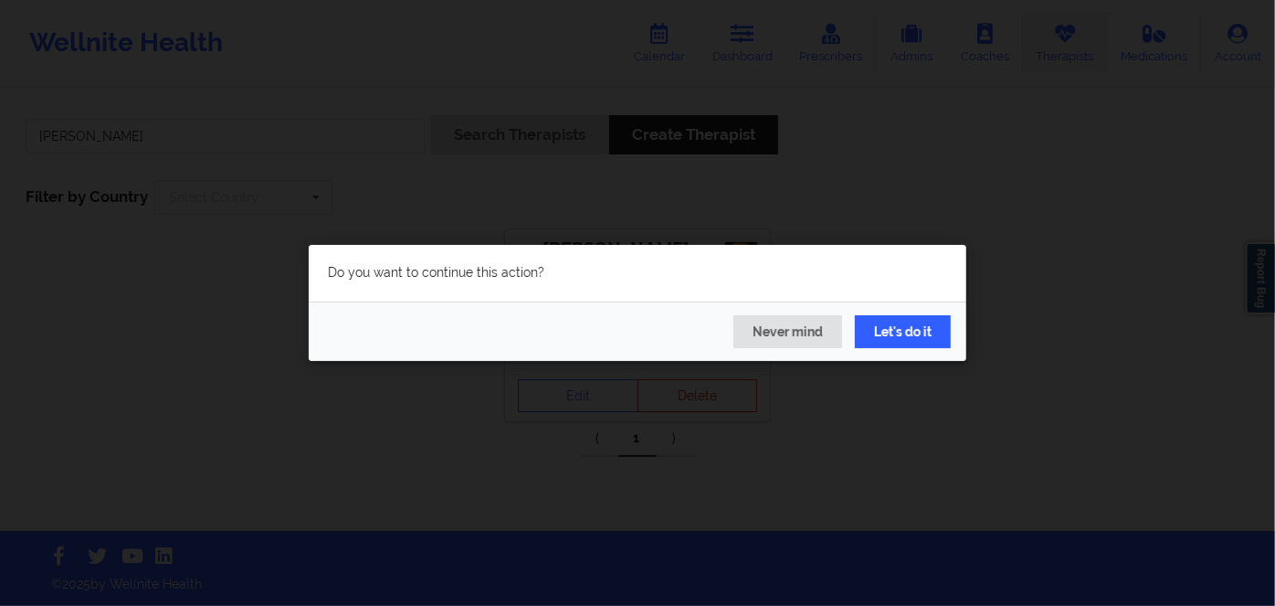
click at [814, 406] on div "Do you want to continue this action? Never mind Let's do it" at bounding box center [637, 303] width 1275 height 606
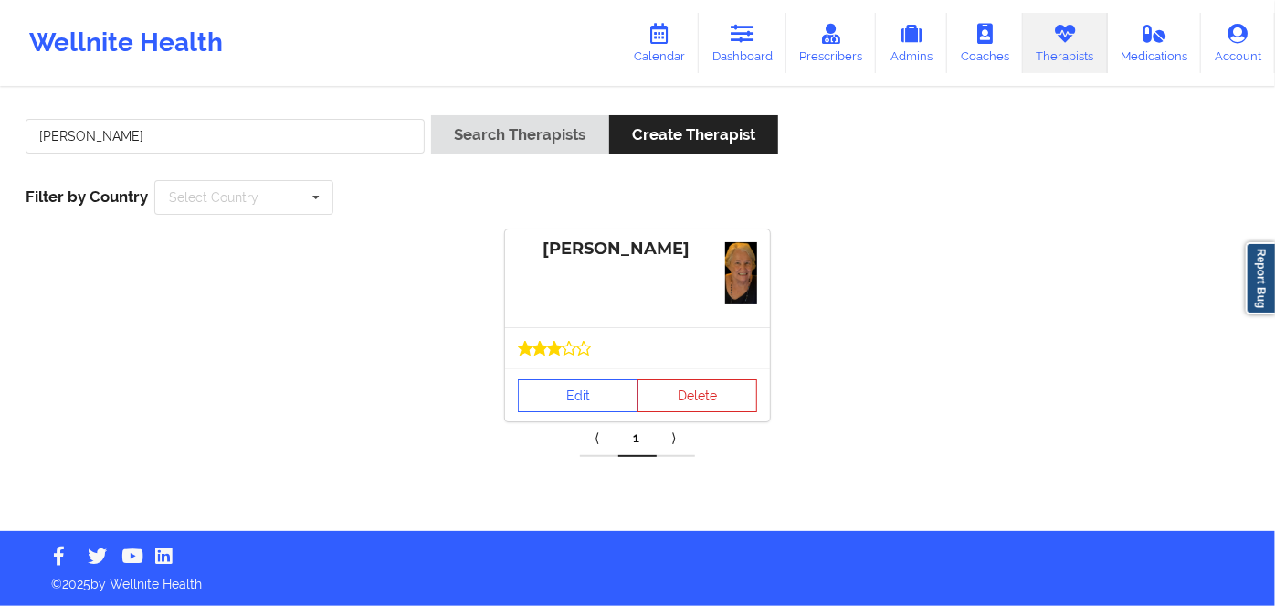
click at [670, 435] on link "⟩" at bounding box center [676, 438] width 38 height 37
click at [674, 445] on link "⟩" at bounding box center [676, 438] width 38 height 37
click at [674, 441] on link "⟩" at bounding box center [676, 438] width 38 height 37
click at [672, 440] on link "⟩" at bounding box center [676, 438] width 38 height 37
click at [579, 393] on link "Edit" at bounding box center [578, 395] width 121 height 33
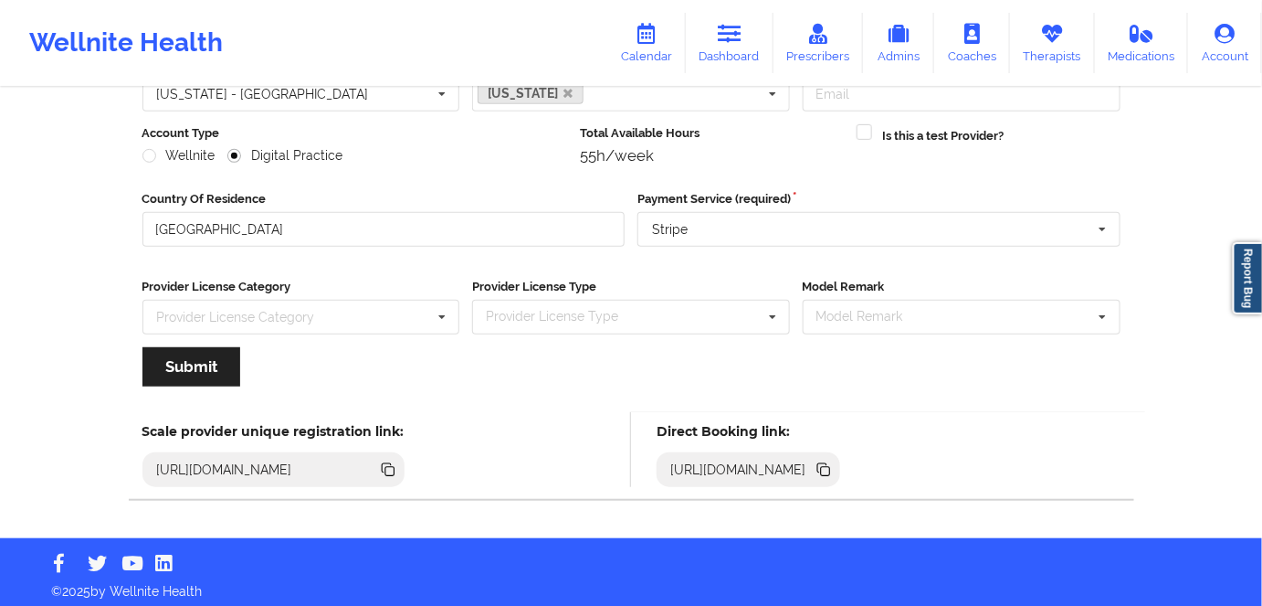
scroll to position [212, 0]
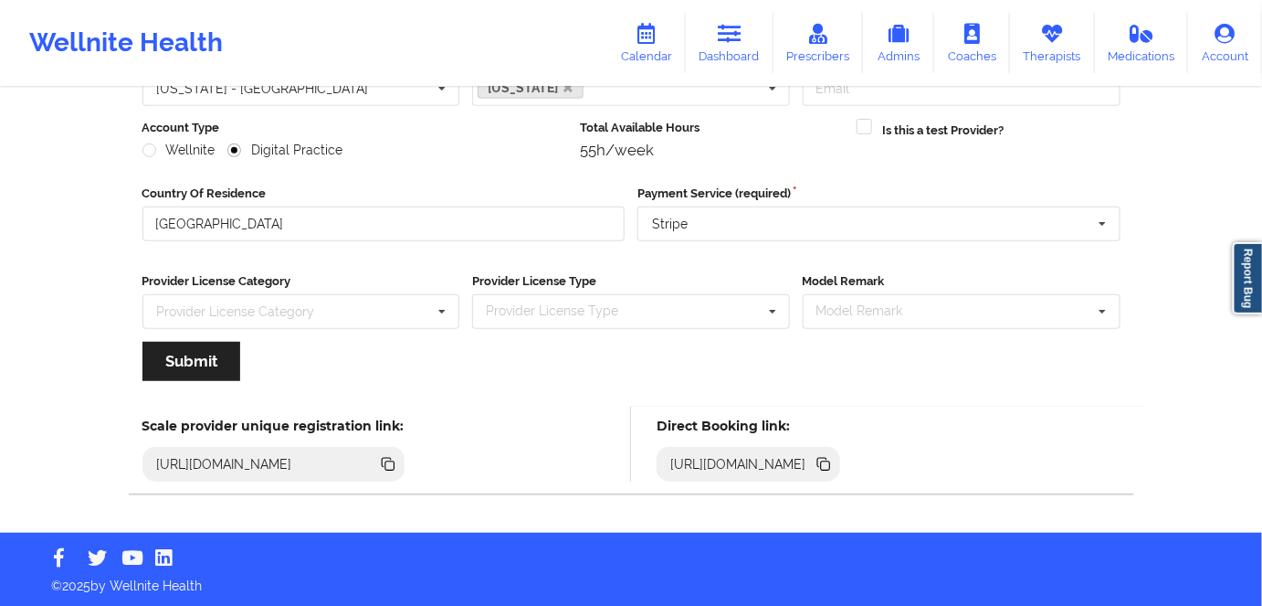
click at [830, 464] on icon at bounding box center [825, 465] width 9 height 9
click at [830, 463] on icon at bounding box center [825, 465] width 9 height 9
click at [830, 461] on icon at bounding box center [825, 465] width 9 height 9
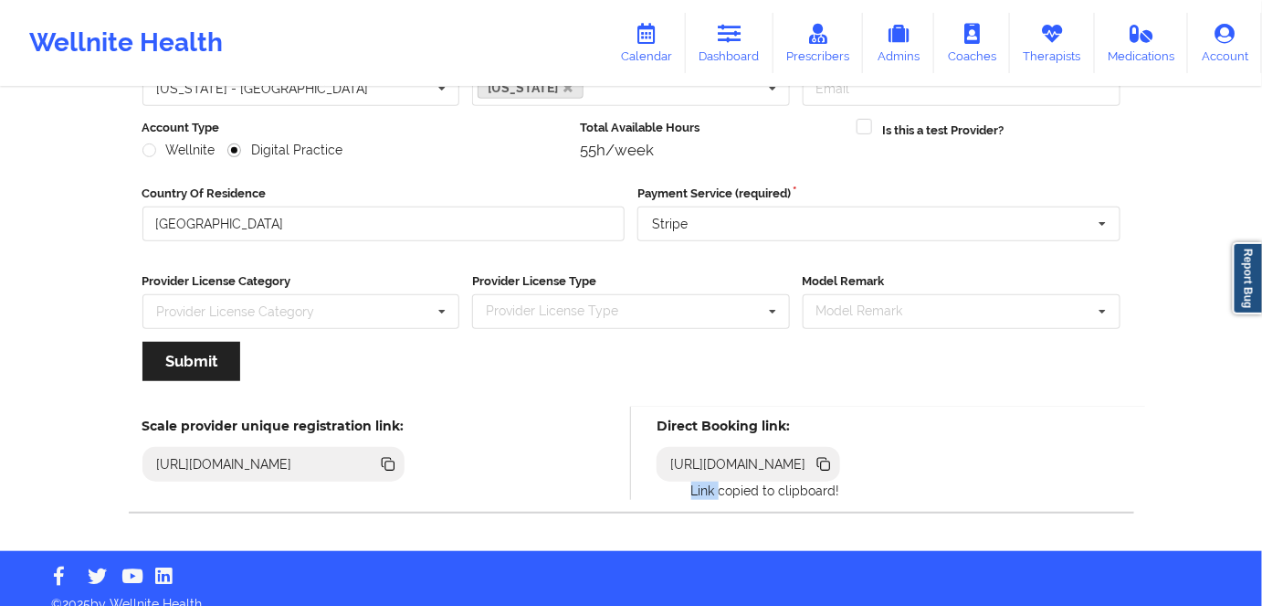
click at [830, 461] on icon at bounding box center [825, 465] width 9 height 9
copy p "Link"
click at [830, 462] on icon at bounding box center [825, 465] width 9 height 9
